Goal: Task Accomplishment & Management: Manage account settings

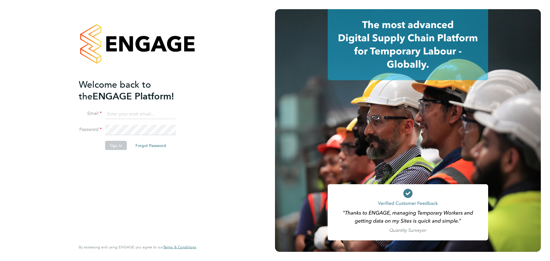
type input "[EMAIL_ADDRESS][DOMAIN_NAME]"
click at [120, 145] on button "Sign In" at bounding box center [116, 145] width 22 height 9
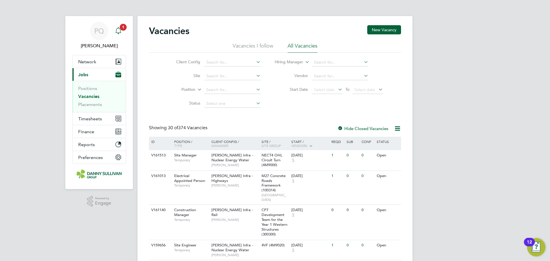
click at [121, 31] on icon "Main navigation" at bounding box center [118, 30] width 7 height 7
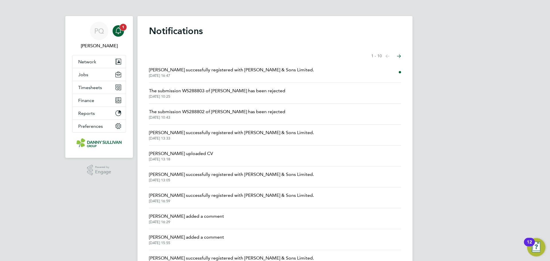
click at [123, 32] on div "Main navigation" at bounding box center [118, 30] width 11 height 11
click at [123, 26] on span "1" at bounding box center [123, 27] width 7 height 7
